Goal: Navigation & Orientation: Find specific page/section

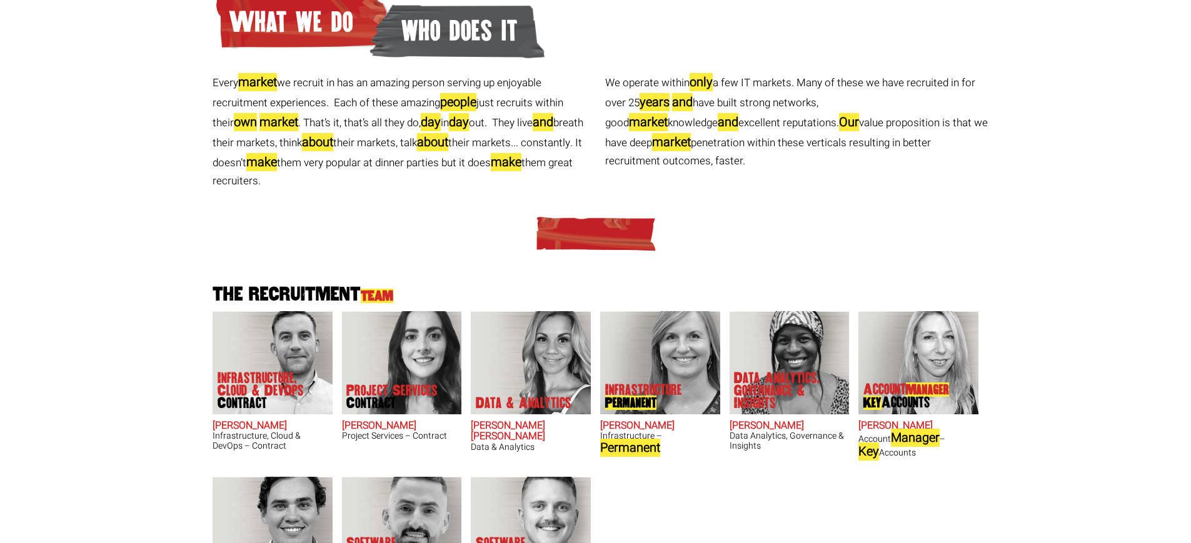
scroll to position [225, 0]
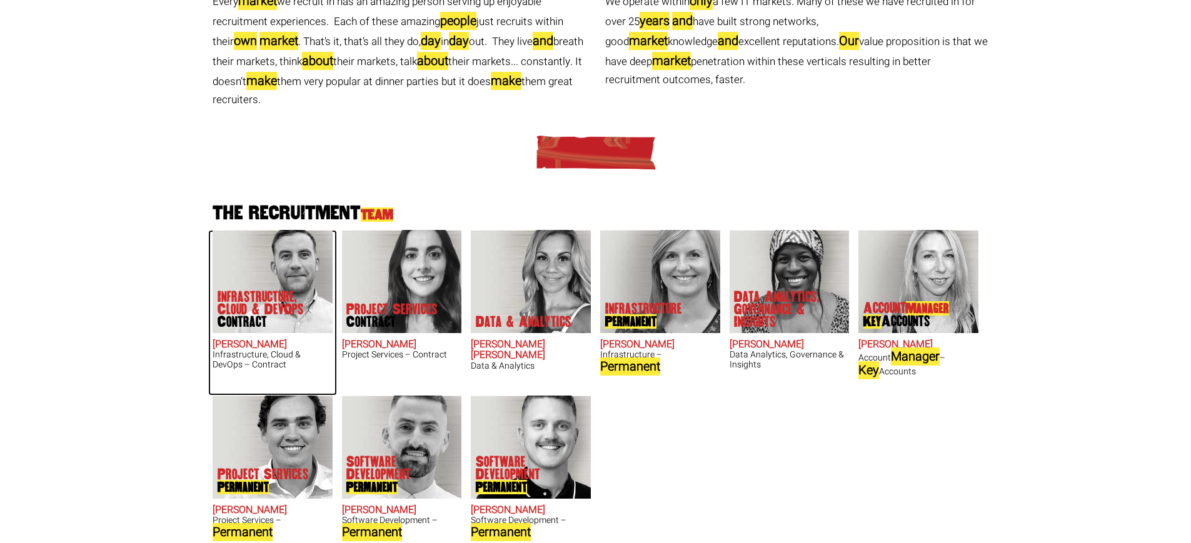
click at [249, 361] on h3 "Infrastructure, Cloud & DevOps – Contract" at bounding box center [273, 359] width 120 height 19
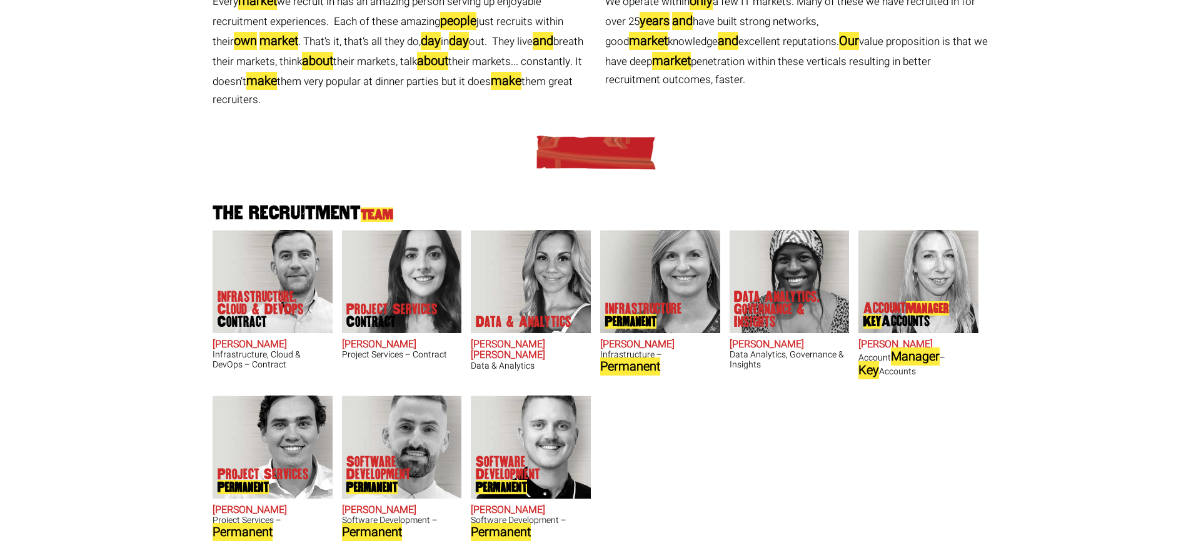
scroll to position [0, 0]
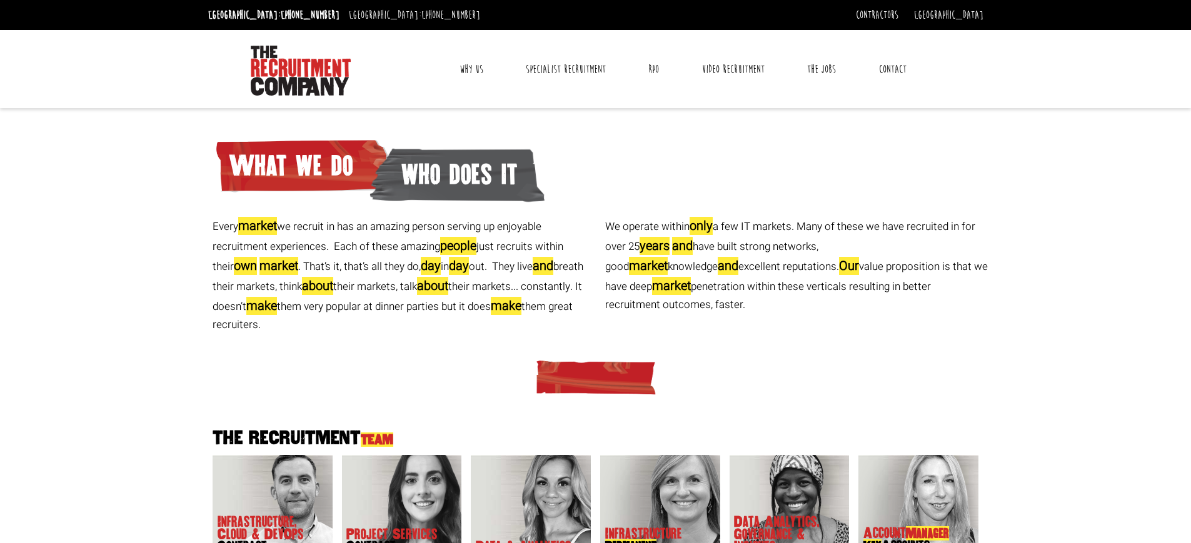
click at [885, 71] on link "Contact" at bounding box center [893, 69] width 46 height 31
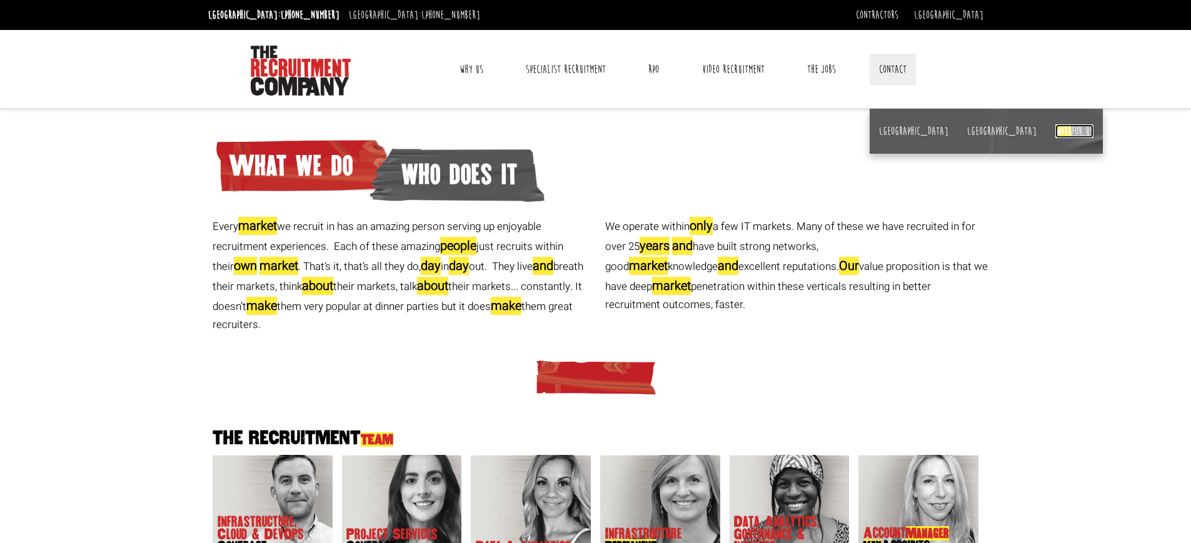
click at [1055, 138] on link "Work for us" at bounding box center [1074, 131] width 38 height 14
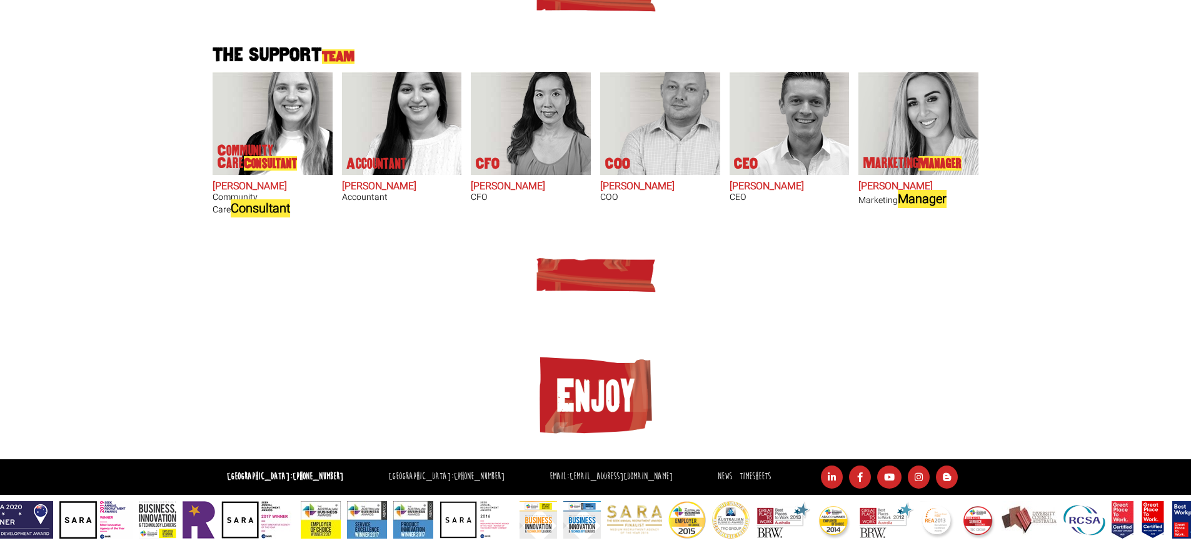
scroll to position [837, 0]
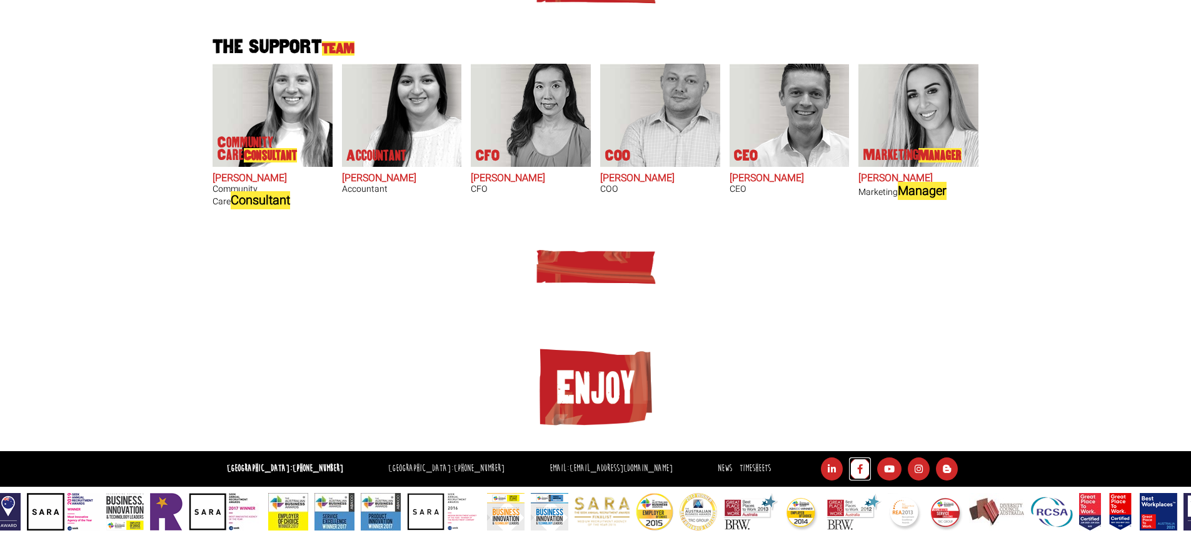
click at [855, 472] on icon at bounding box center [860, 469] width 22 height 23
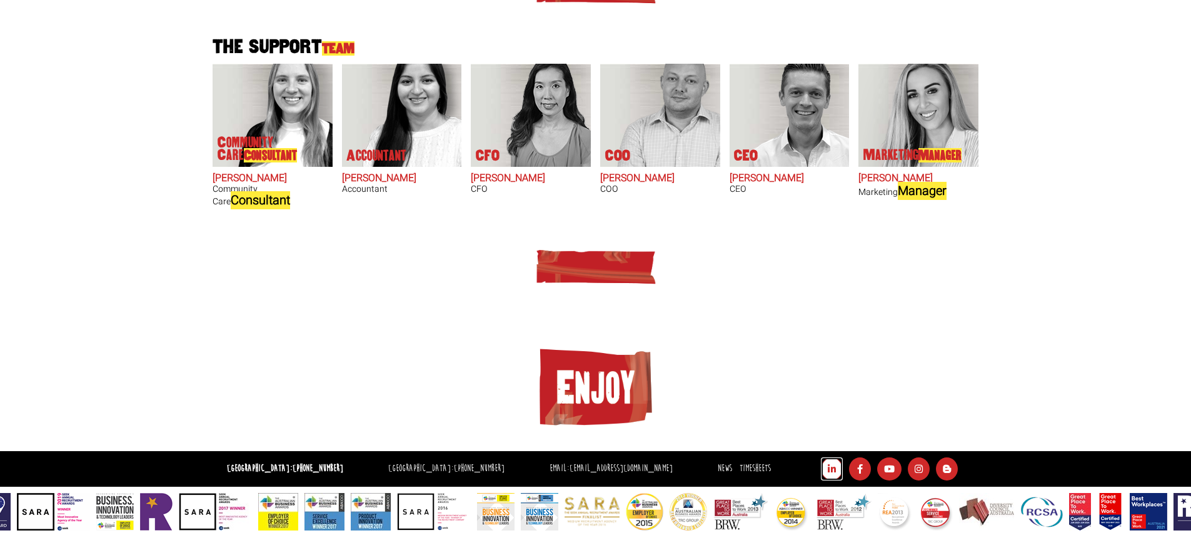
click at [826, 474] on icon at bounding box center [832, 469] width 22 height 23
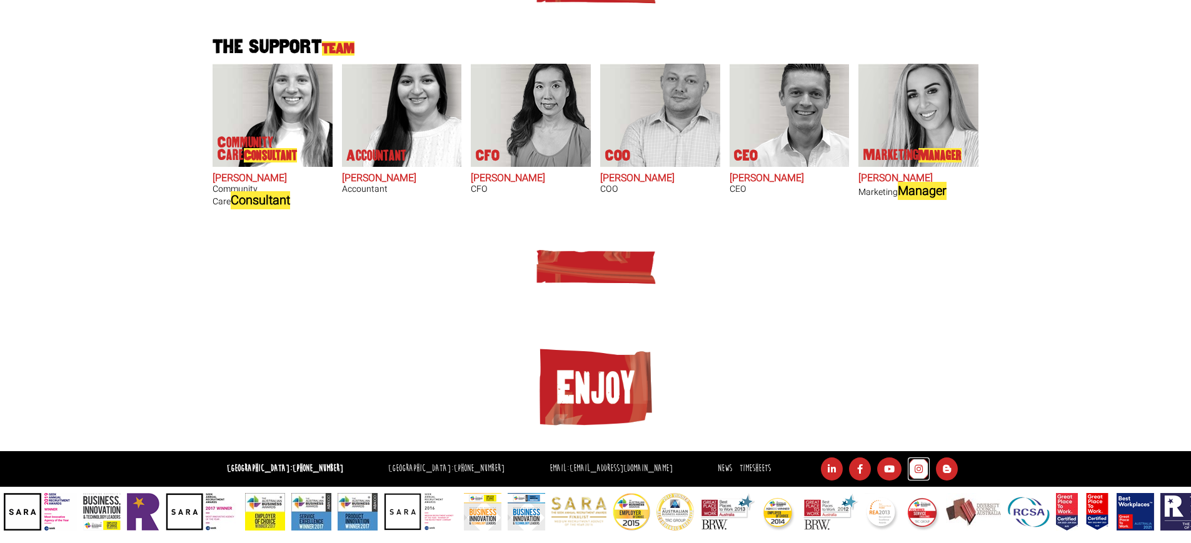
click at [908, 468] on icon at bounding box center [919, 469] width 22 height 23
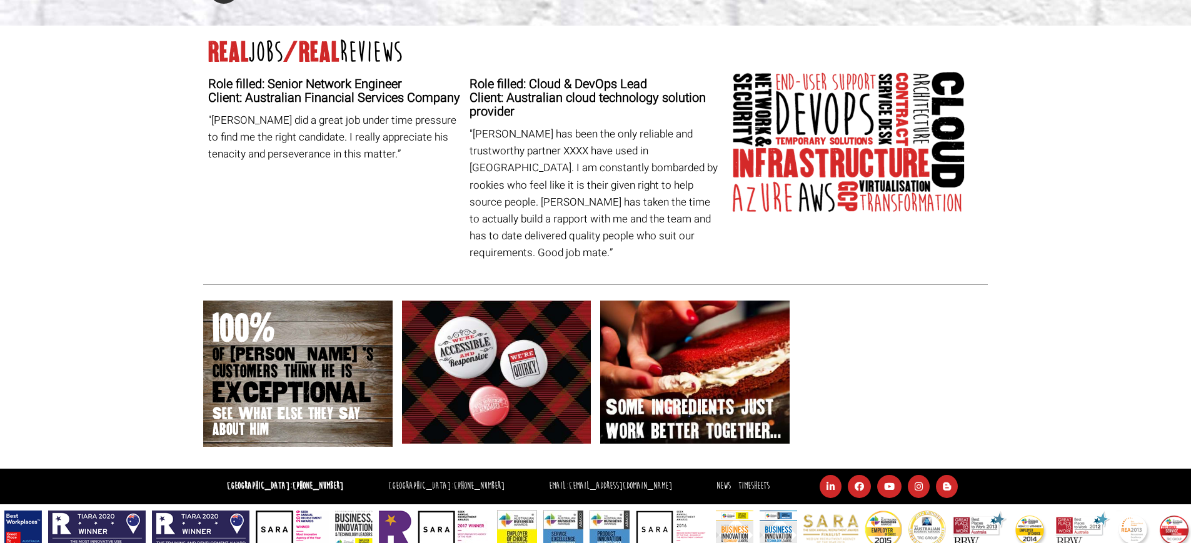
scroll to position [576, 0]
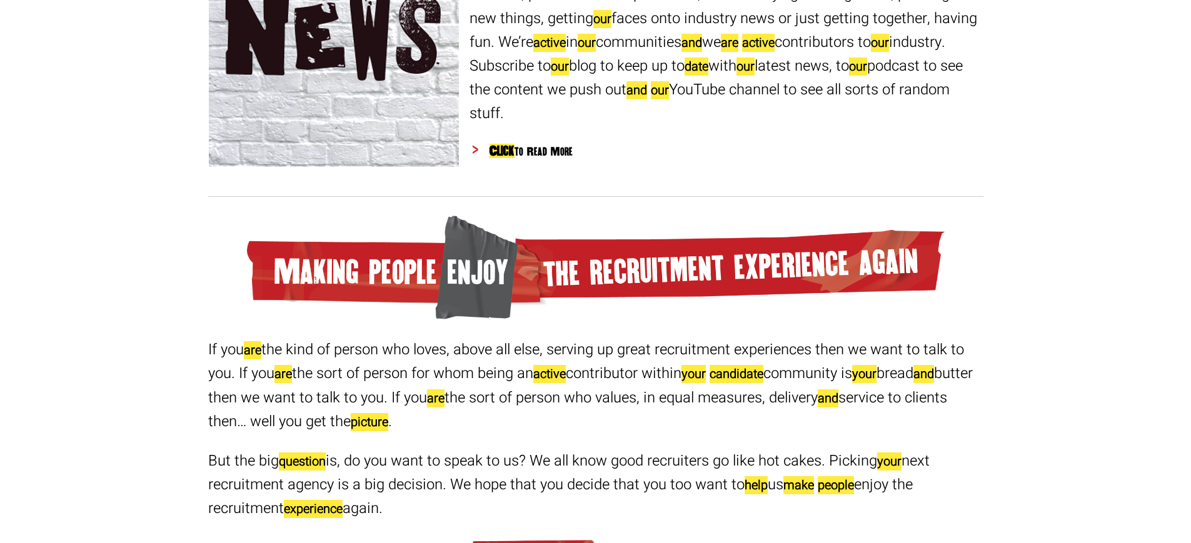
scroll to position [1886, 0]
